Goal: Check status: Check status

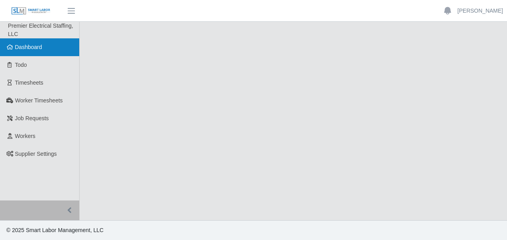
click at [43, 48] on link "Dashboard" at bounding box center [39, 47] width 79 height 18
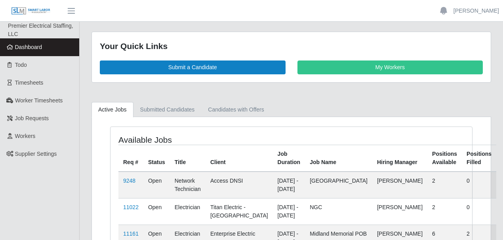
scroll to position [53, 0]
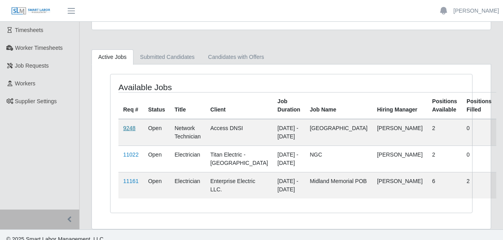
click at [132, 128] on link "9248" at bounding box center [129, 128] width 12 height 6
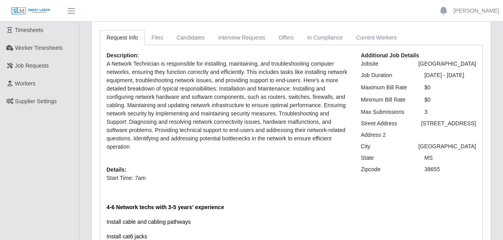
scroll to position [158, 0]
